Goal: Task Accomplishment & Management: Use online tool/utility

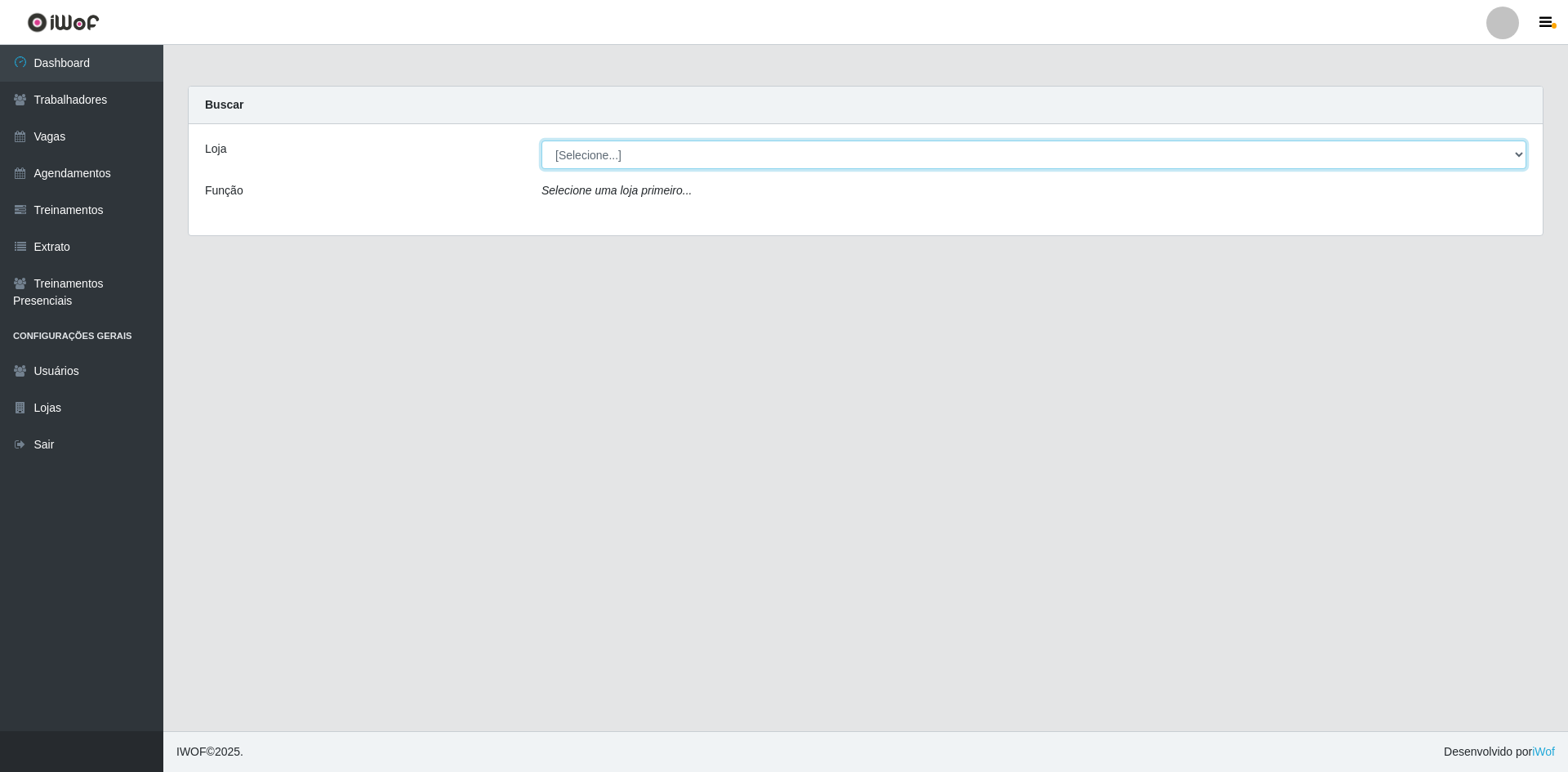
click at [570, 161] on select "[Selecione...] [GEOGRAPHIC_DATA] - [GEOGRAPHIC_DATA] - [GEOGRAPHIC_DATA] - [GEO…" at bounding box center [1034, 154] width 985 height 29
select select "505"
click at [542, 140] on select "[Selecione...] [GEOGRAPHIC_DATA] - [GEOGRAPHIC_DATA] - [GEOGRAPHIC_DATA] - [GEO…" at bounding box center [1034, 154] width 985 height 29
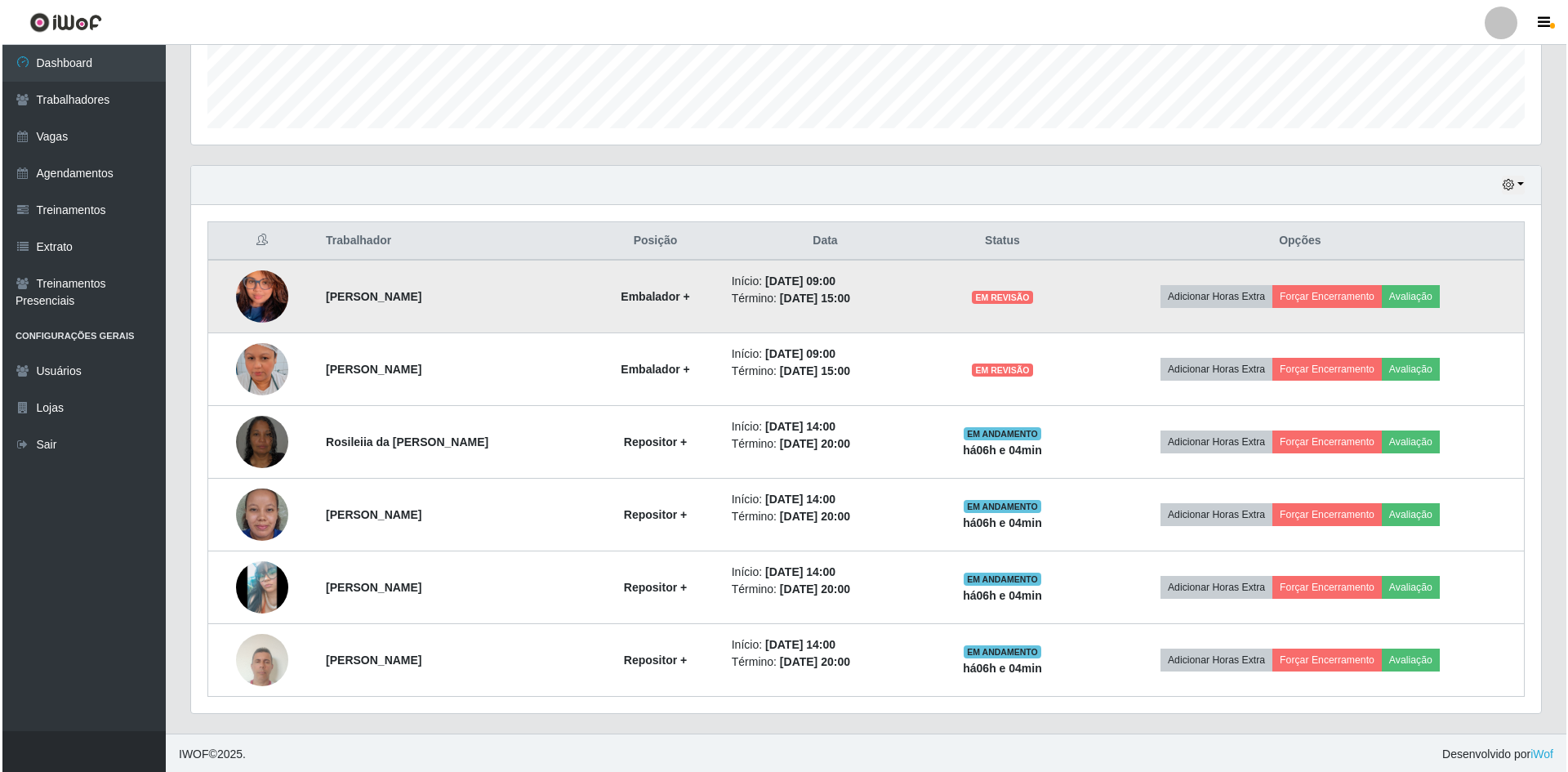
scroll to position [458, 0]
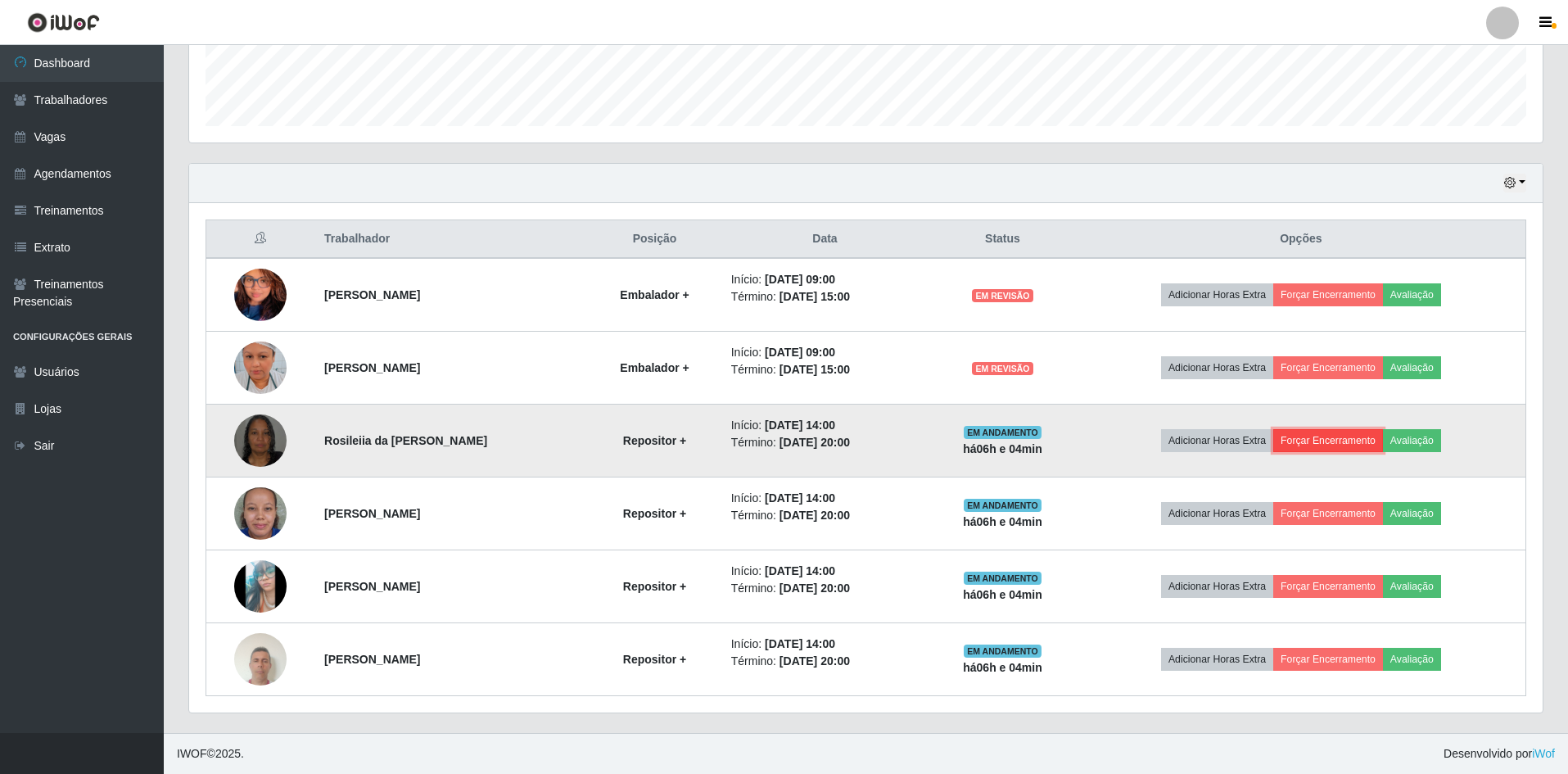
click at [1348, 446] on button "Forçar Encerramento" at bounding box center [1328, 440] width 110 height 23
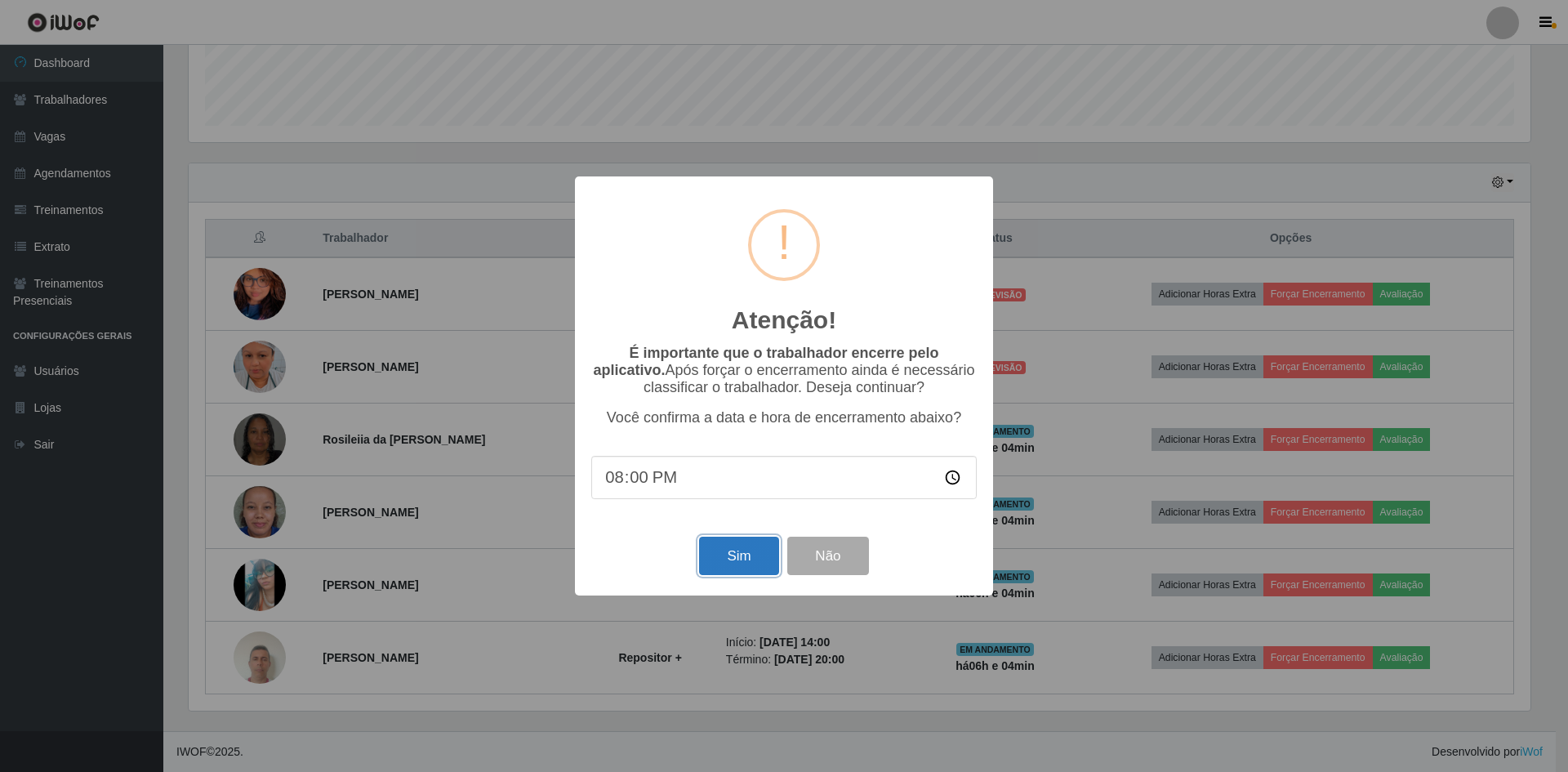
click at [748, 548] on button "Sim" at bounding box center [738, 556] width 79 height 39
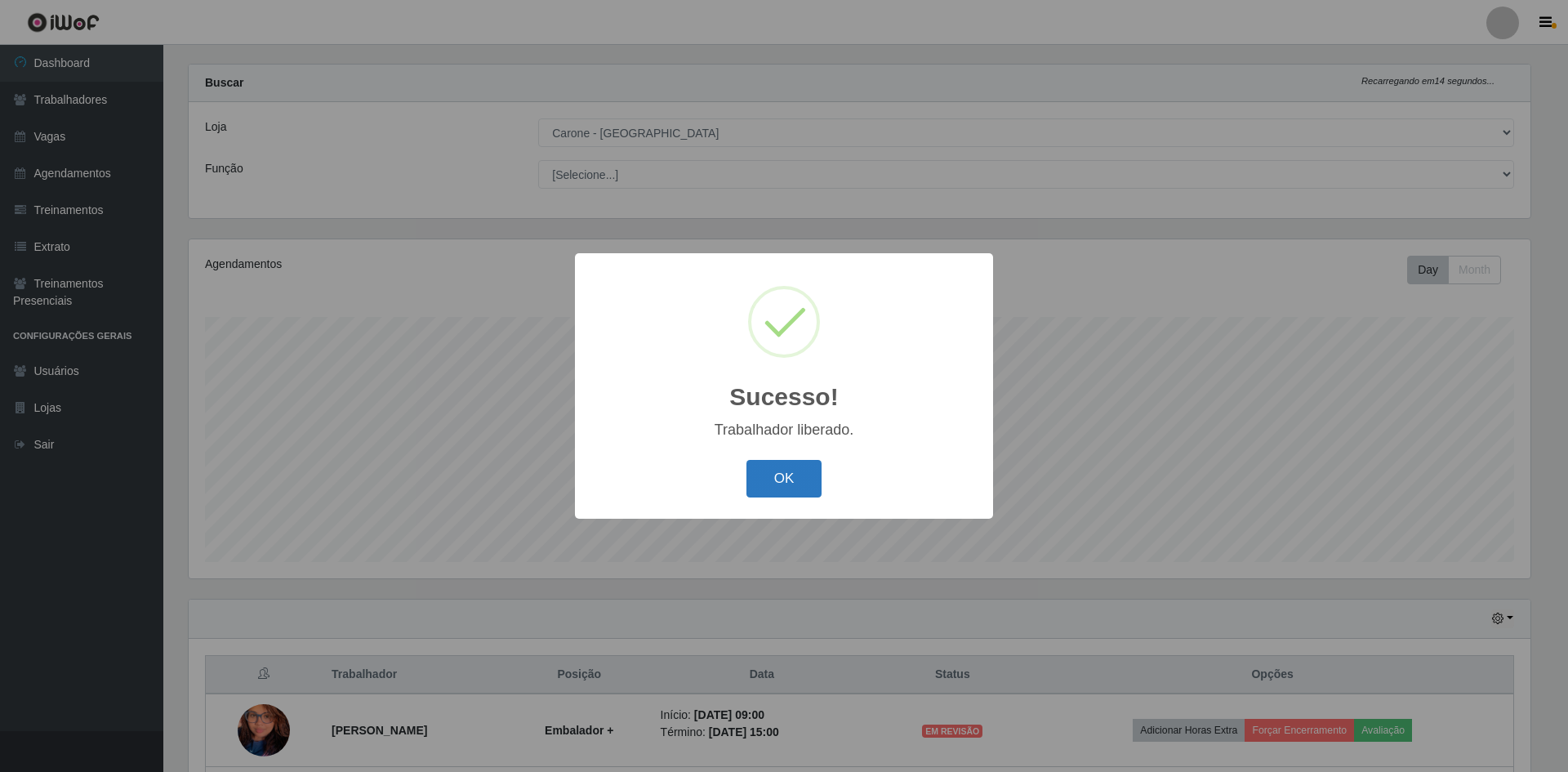
click at [769, 473] on button "OK" at bounding box center [784, 479] width 76 height 39
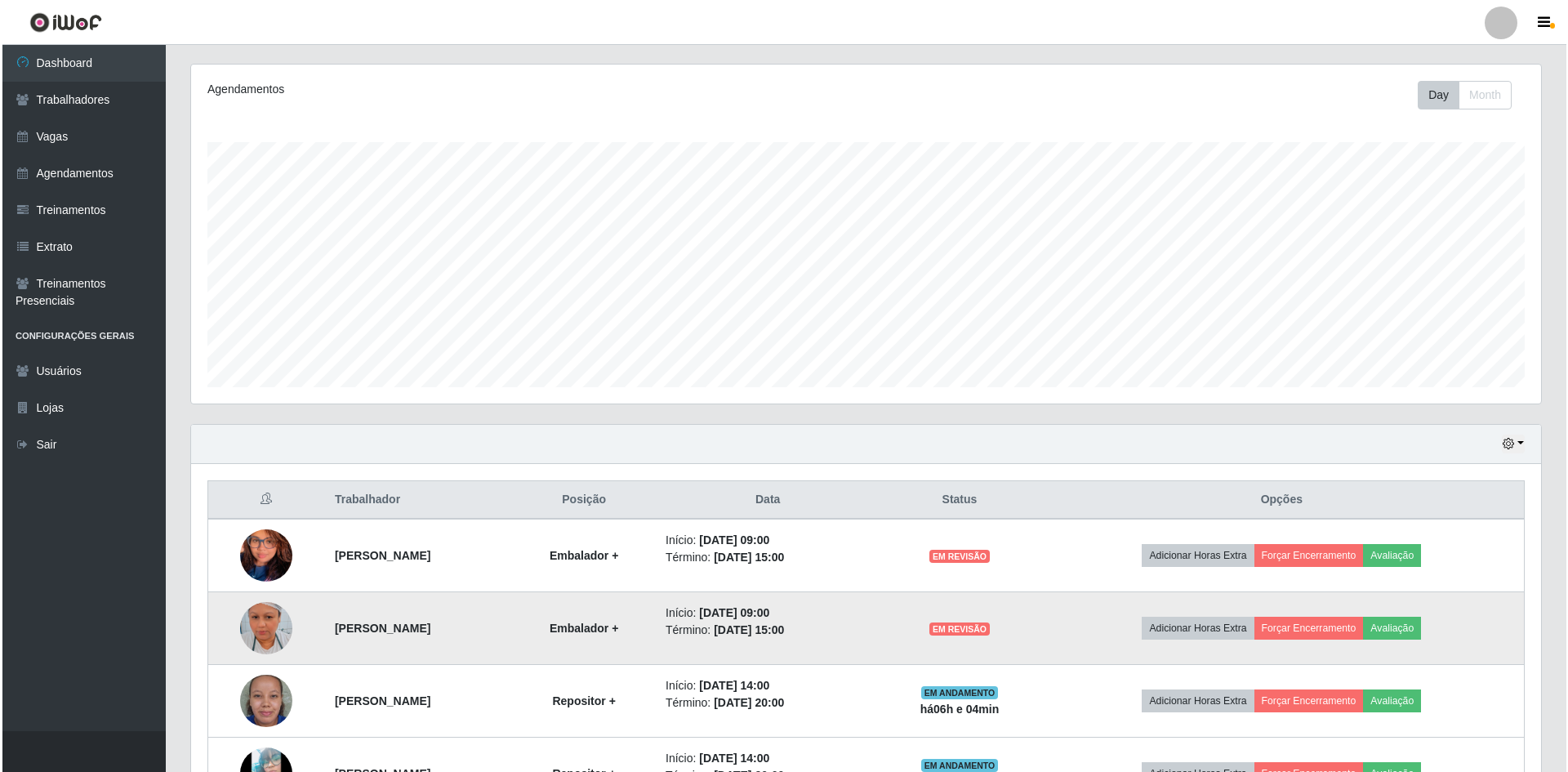
scroll to position [386, 0]
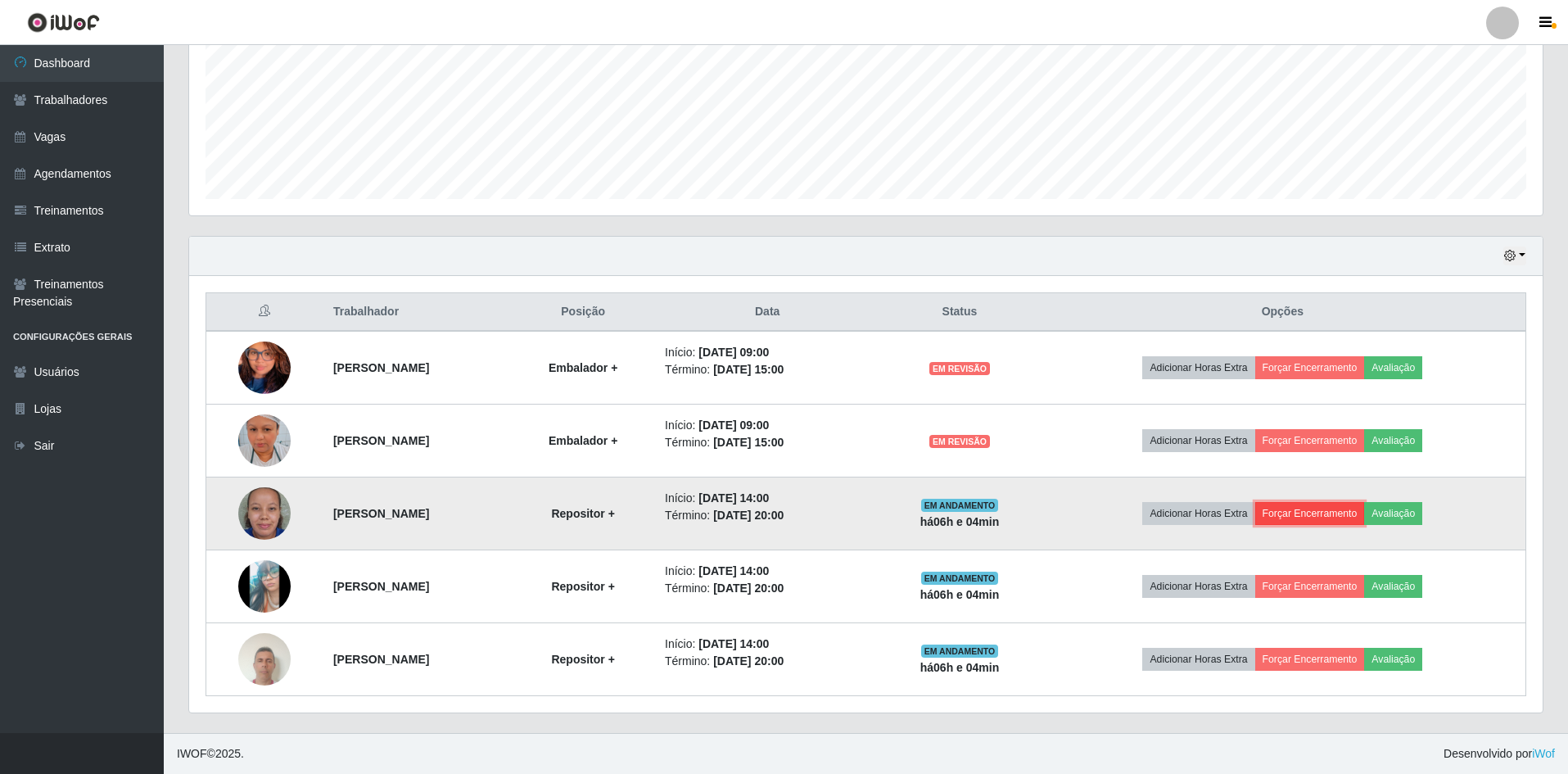
click at [1350, 511] on button "Forçar Encerramento" at bounding box center [1309, 513] width 110 height 23
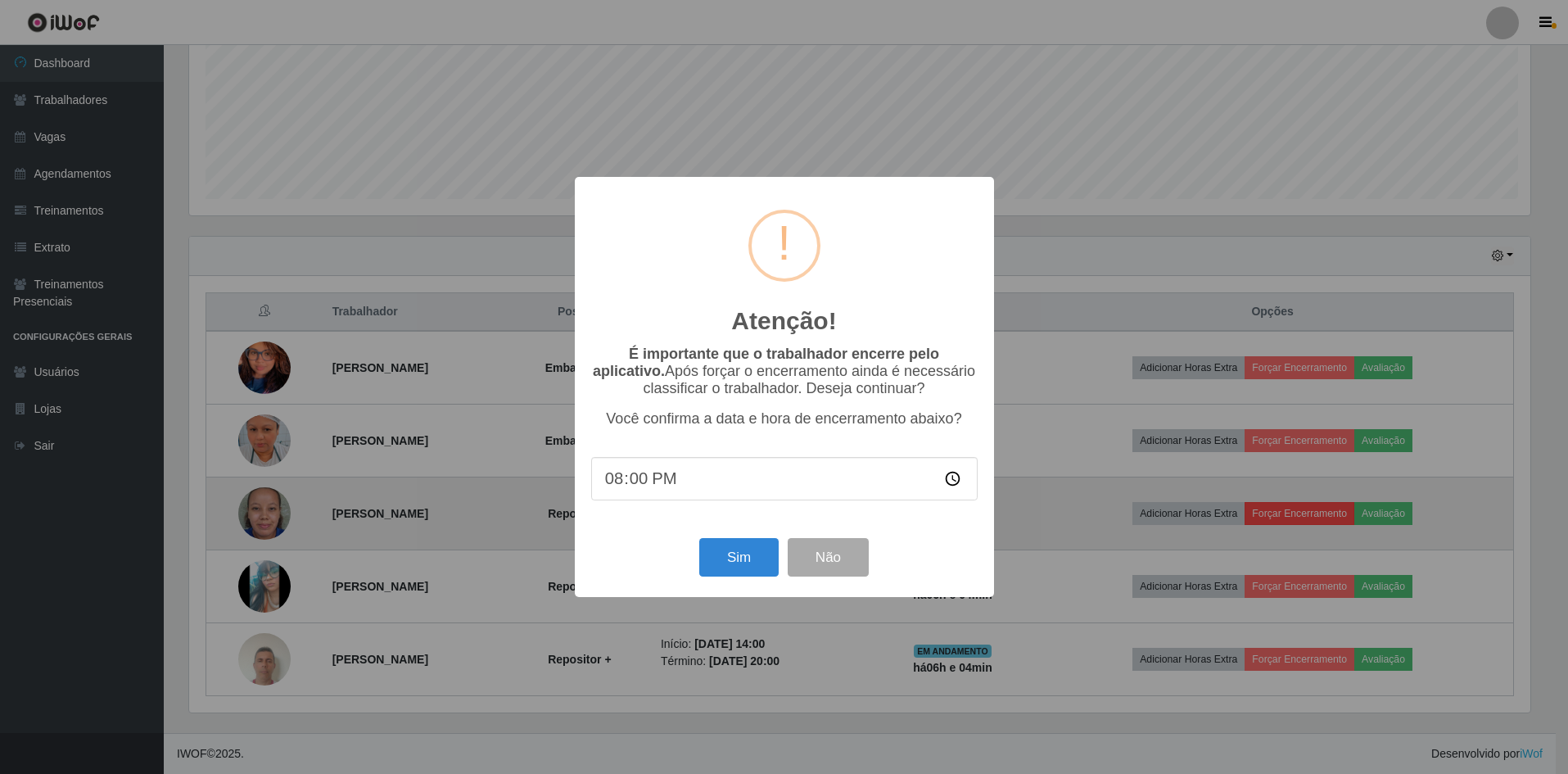
scroll to position [339, 1345]
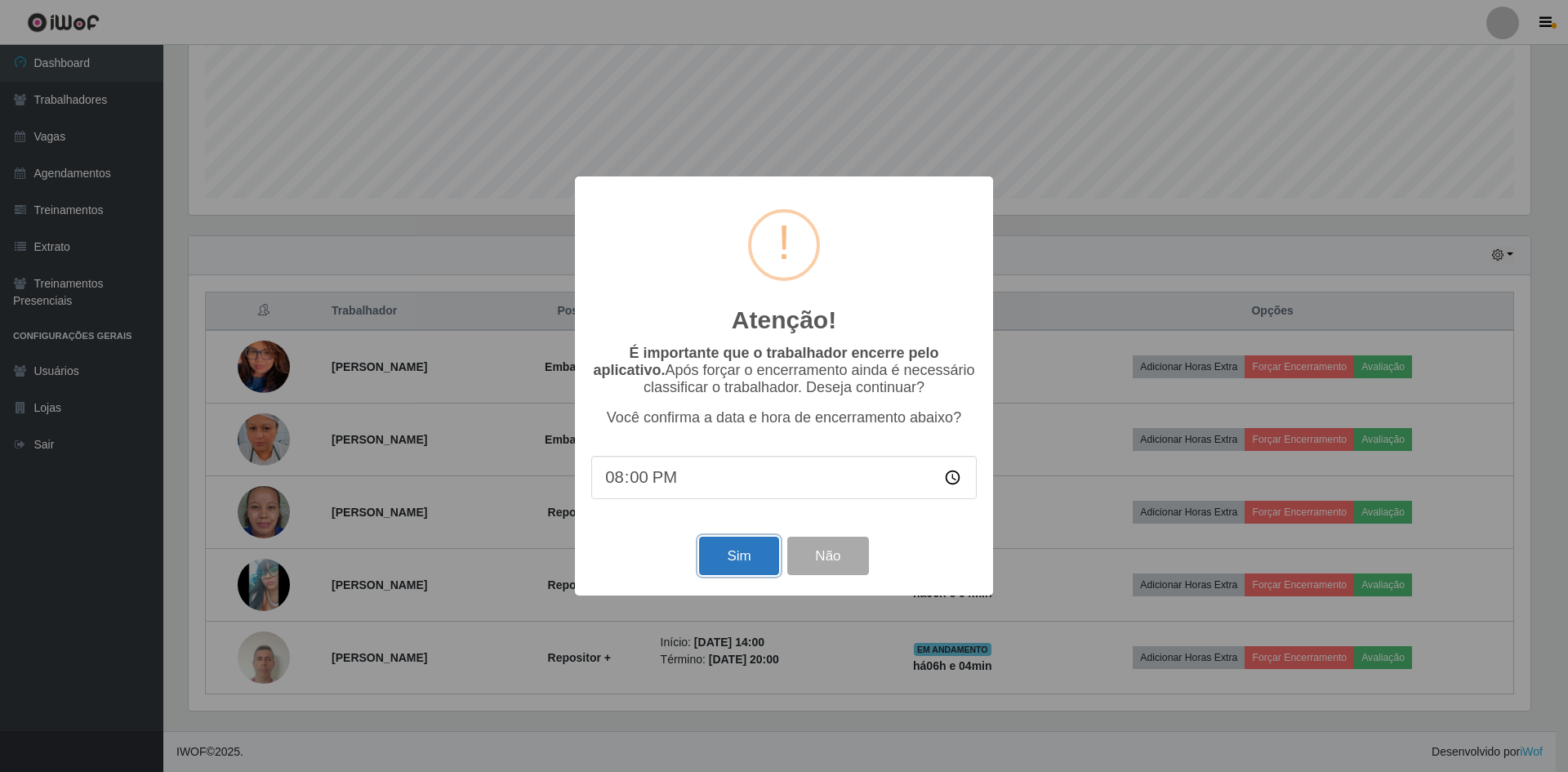
click at [753, 565] on button "Sim" at bounding box center [738, 556] width 79 height 39
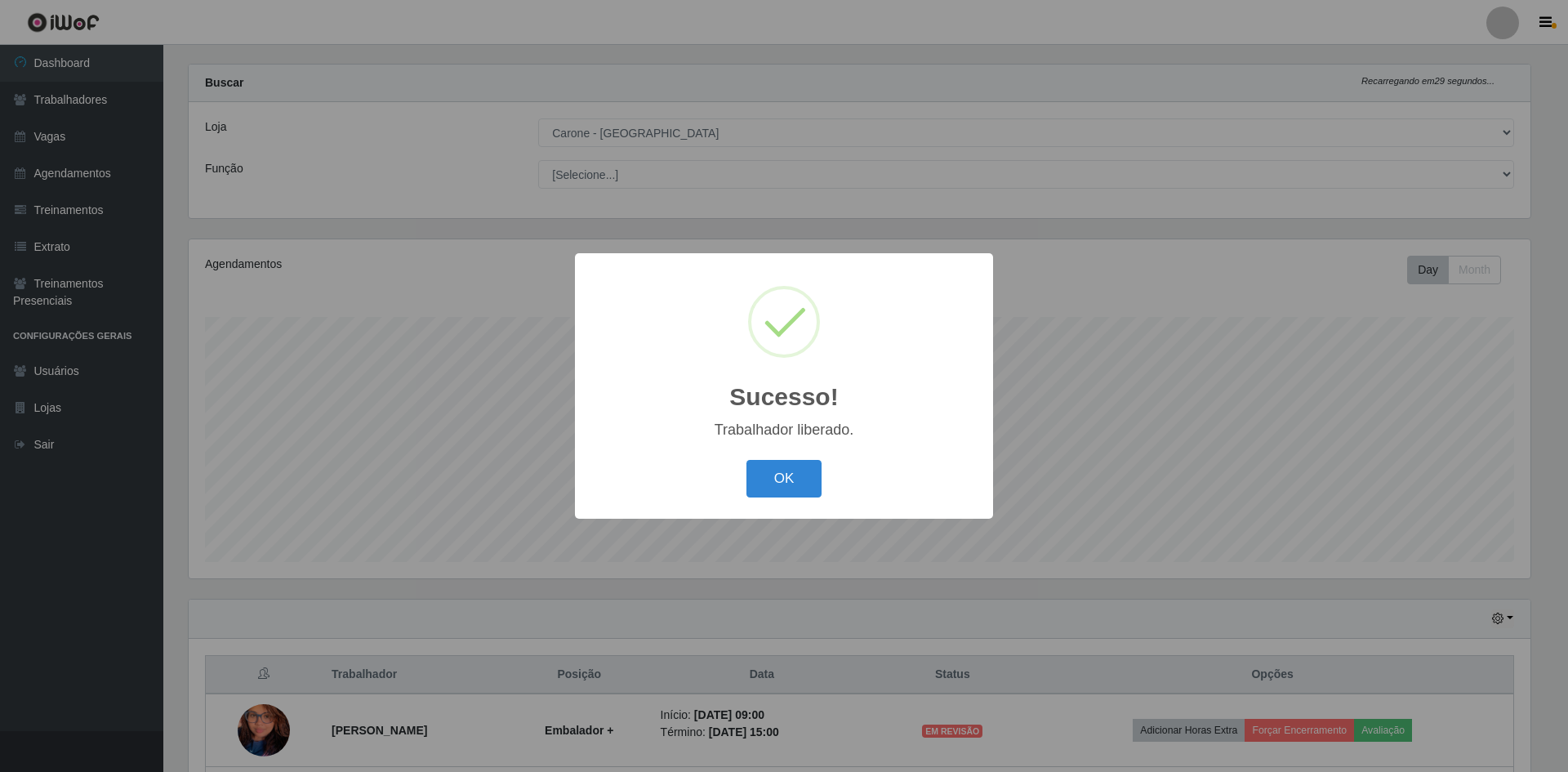
drag, startPoint x: 791, startPoint y: 476, endPoint x: 821, endPoint y: 468, distance: 31.0
click at [792, 476] on button "OK" at bounding box center [784, 479] width 76 height 39
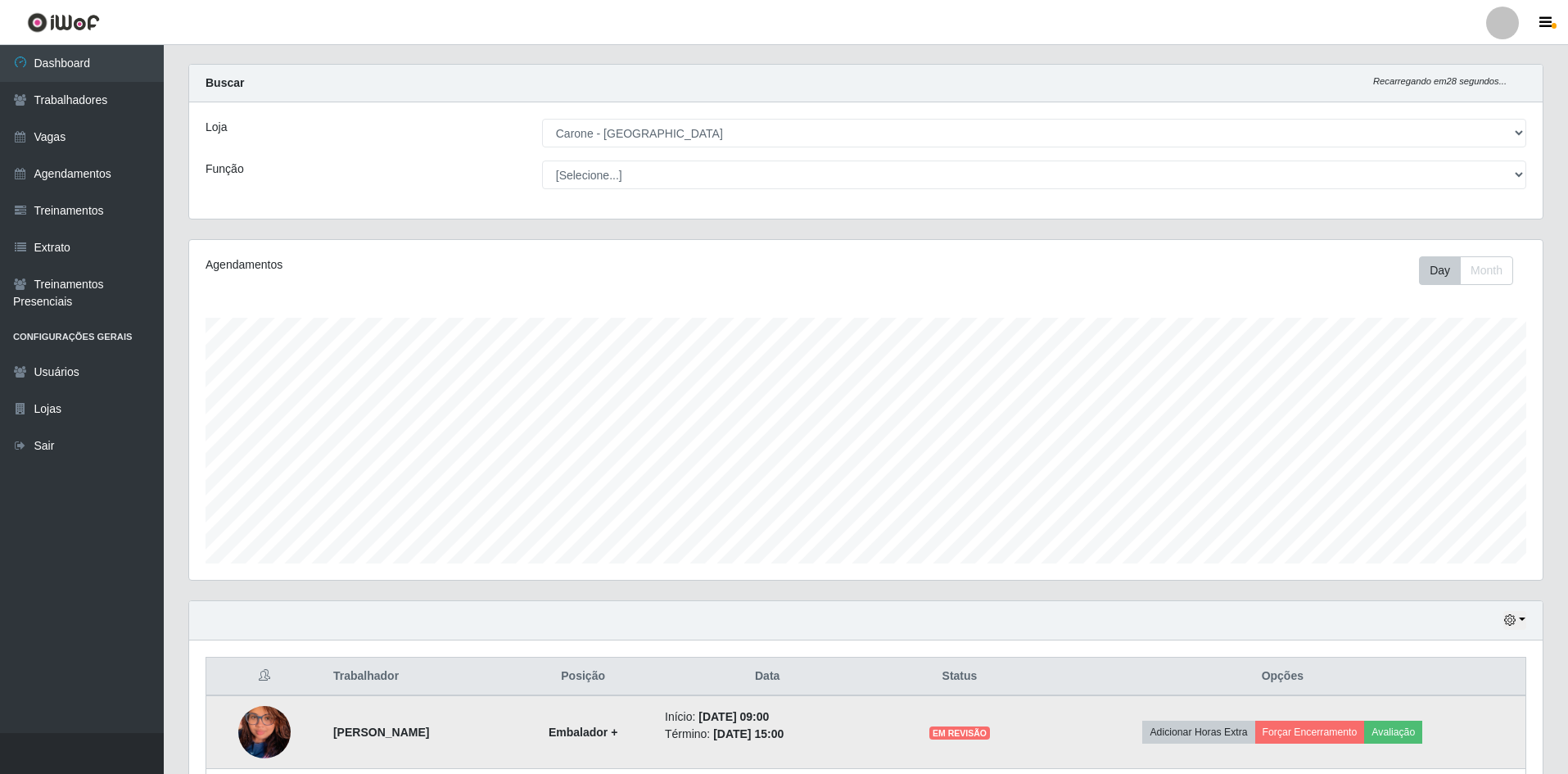
scroll to position [314, 0]
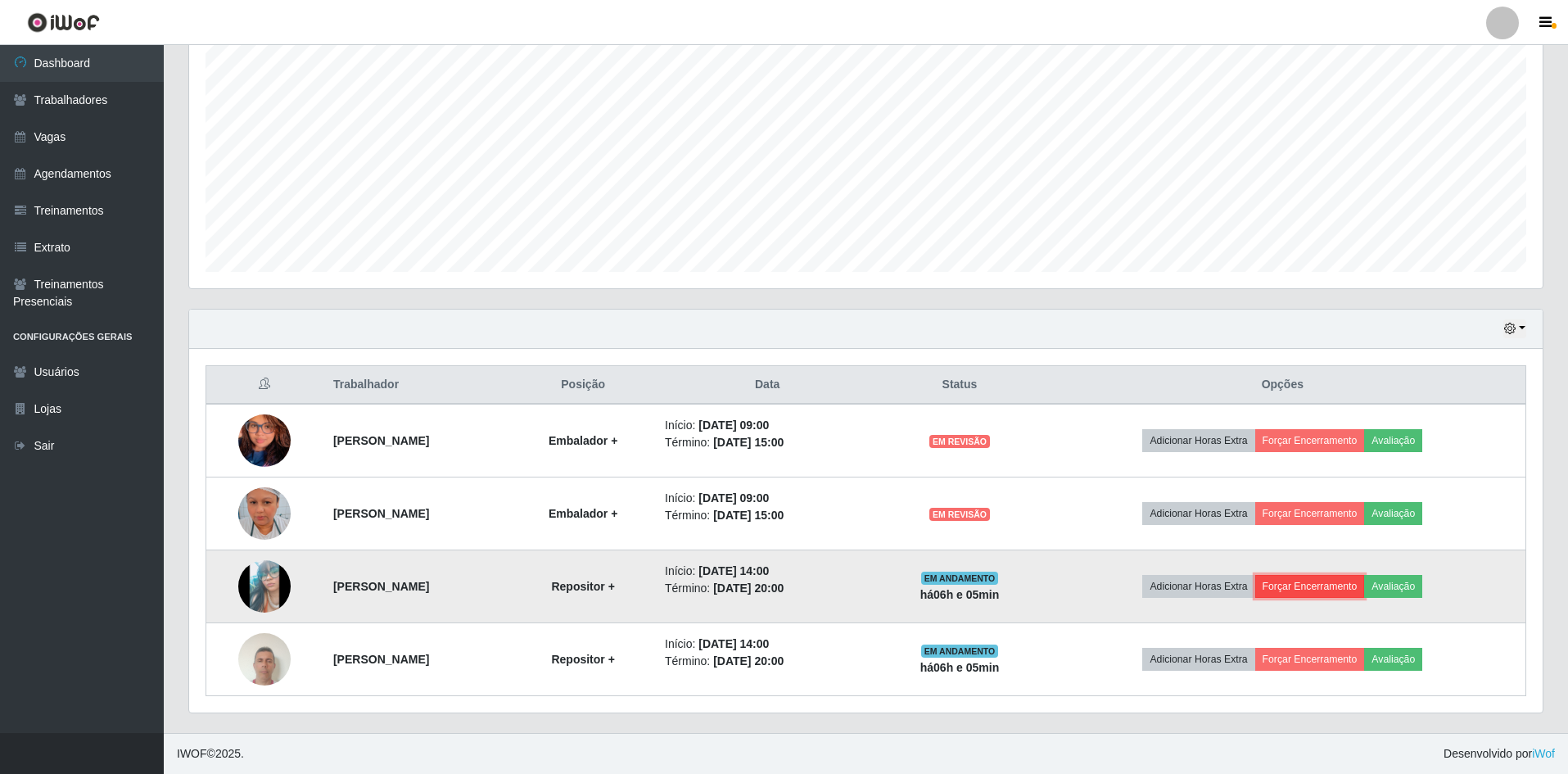
click at [1360, 576] on button "Forçar Encerramento" at bounding box center [1309, 586] width 110 height 23
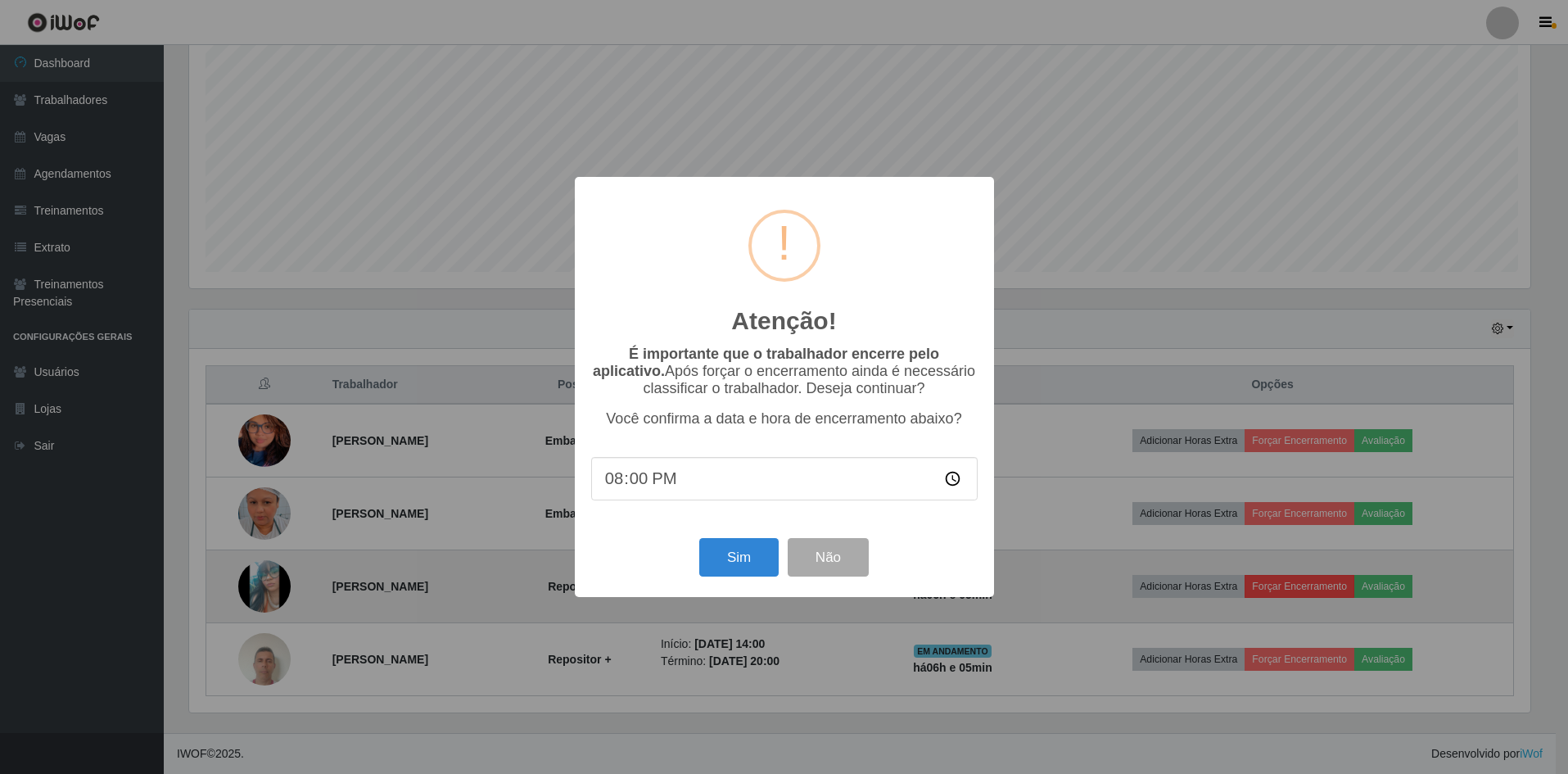
scroll to position [339, 1345]
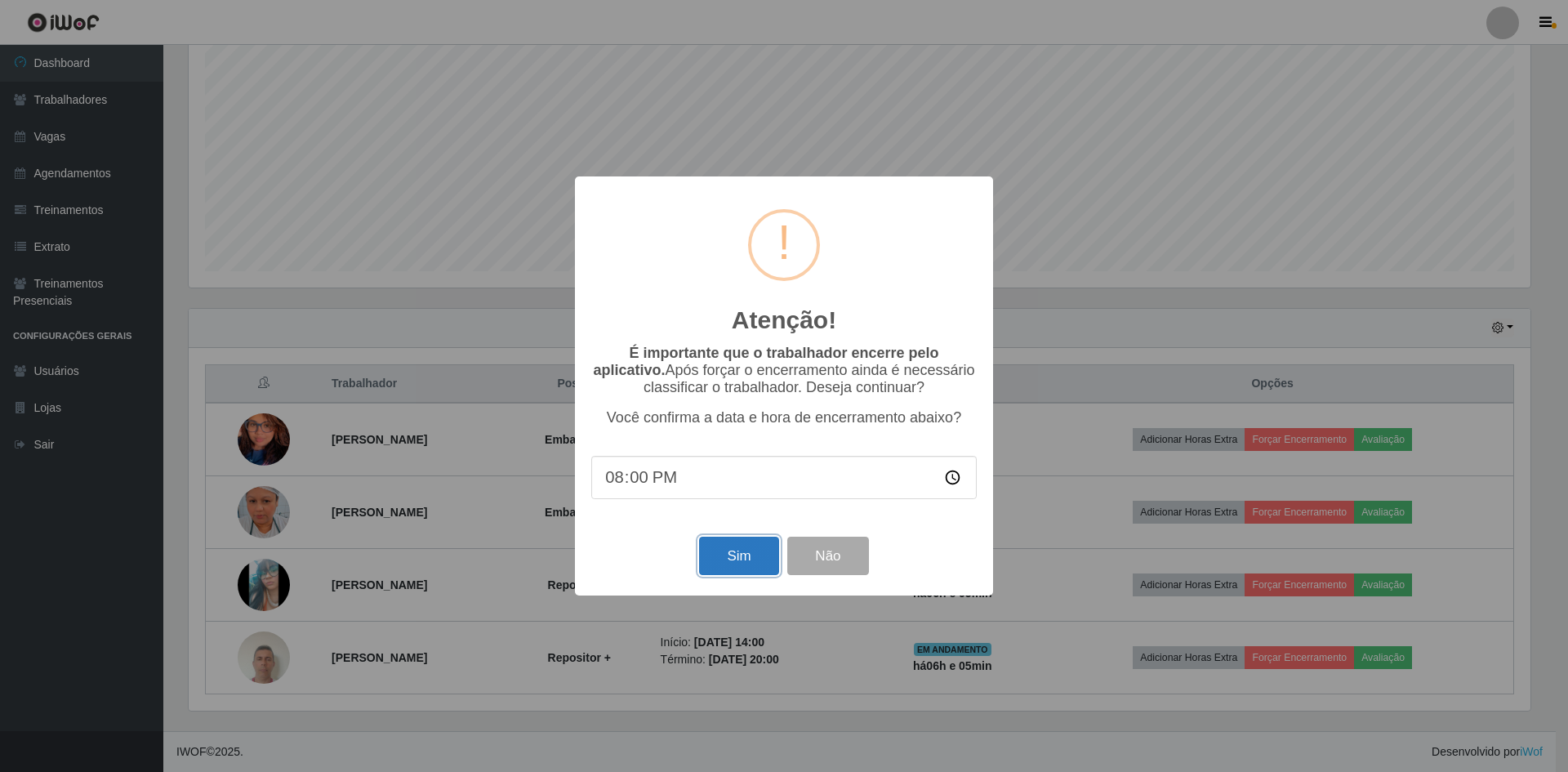
click at [745, 569] on button "Sim" at bounding box center [738, 556] width 79 height 39
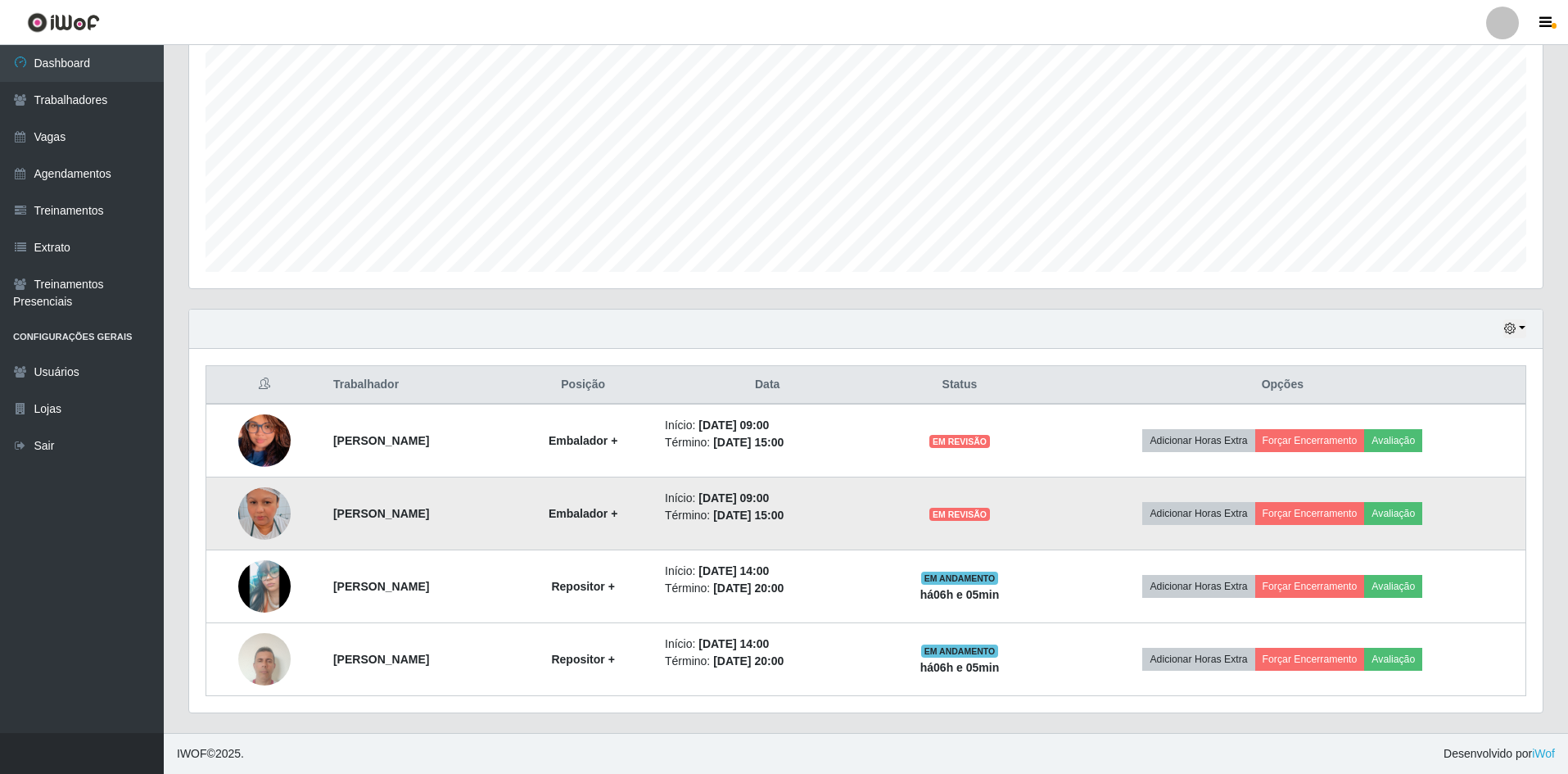
scroll to position [0, 0]
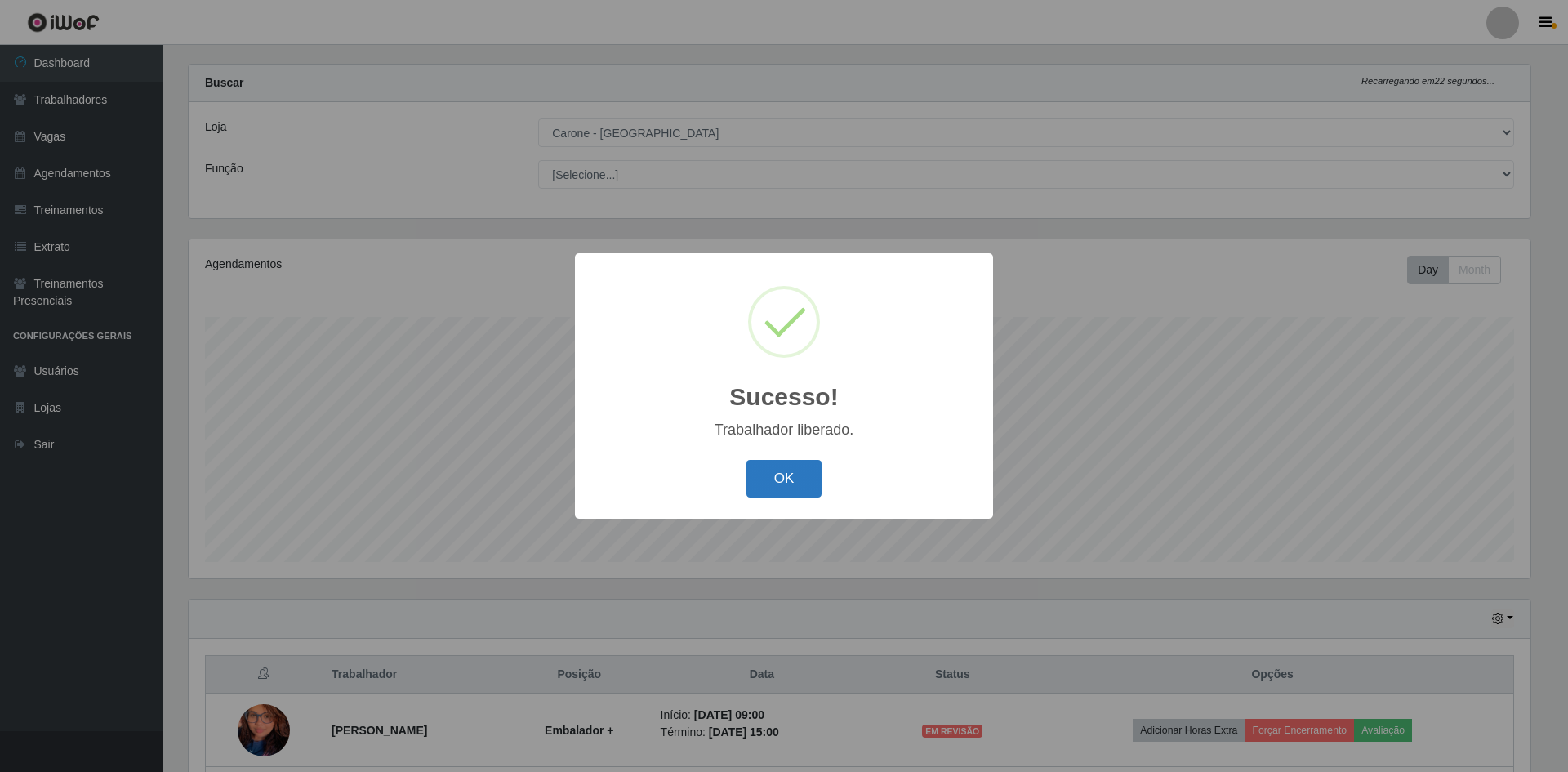
click at [767, 495] on button "OK" at bounding box center [784, 479] width 76 height 39
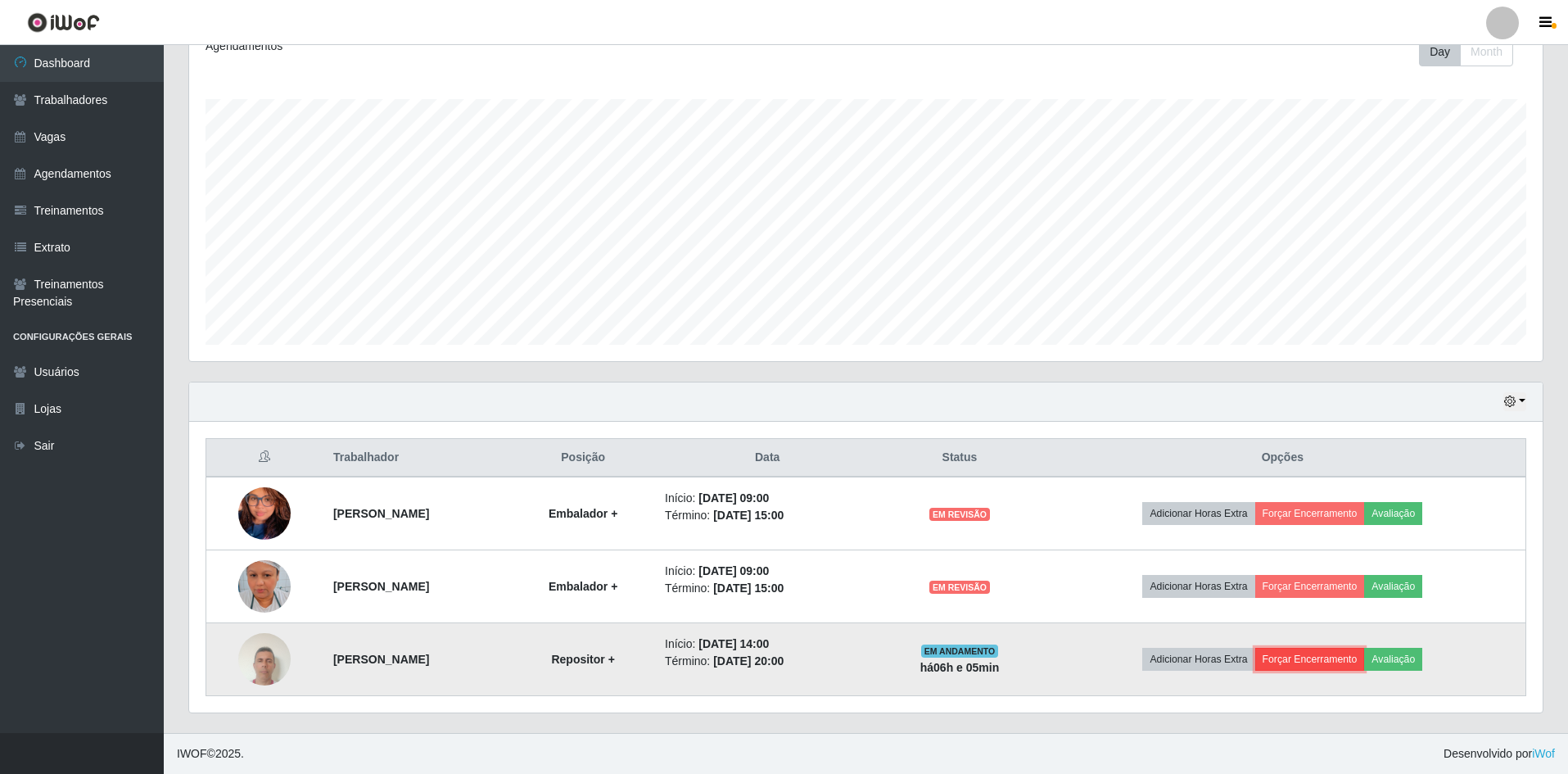
click at [1333, 652] on button "Forçar Encerramento" at bounding box center [1309, 659] width 110 height 23
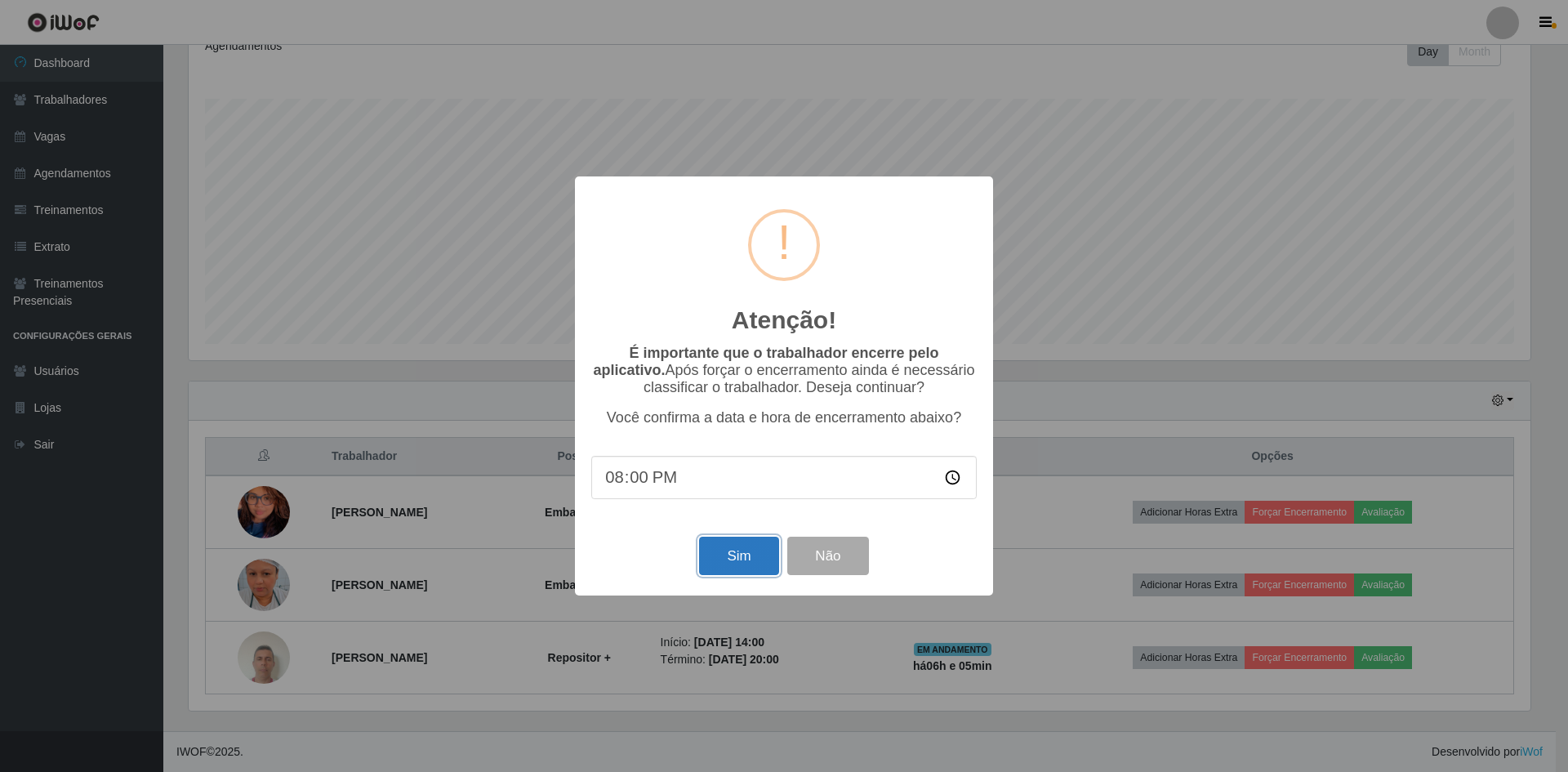
click at [744, 556] on button "Sim" at bounding box center [738, 556] width 79 height 39
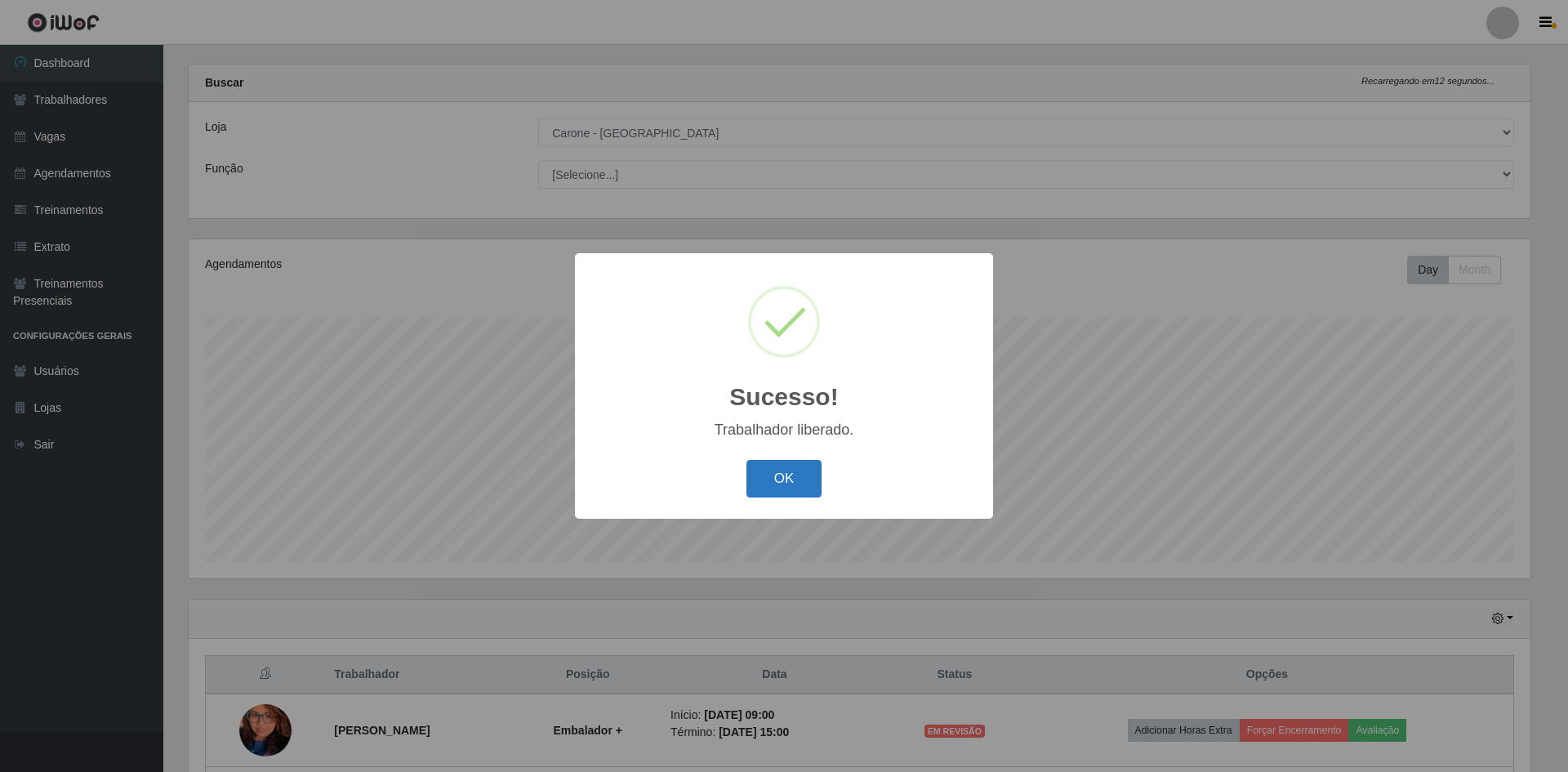
click at [779, 494] on button "OK" at bounding box center [784, 479] width 76 height 39
